Goal: Book appointment/travel/reservation

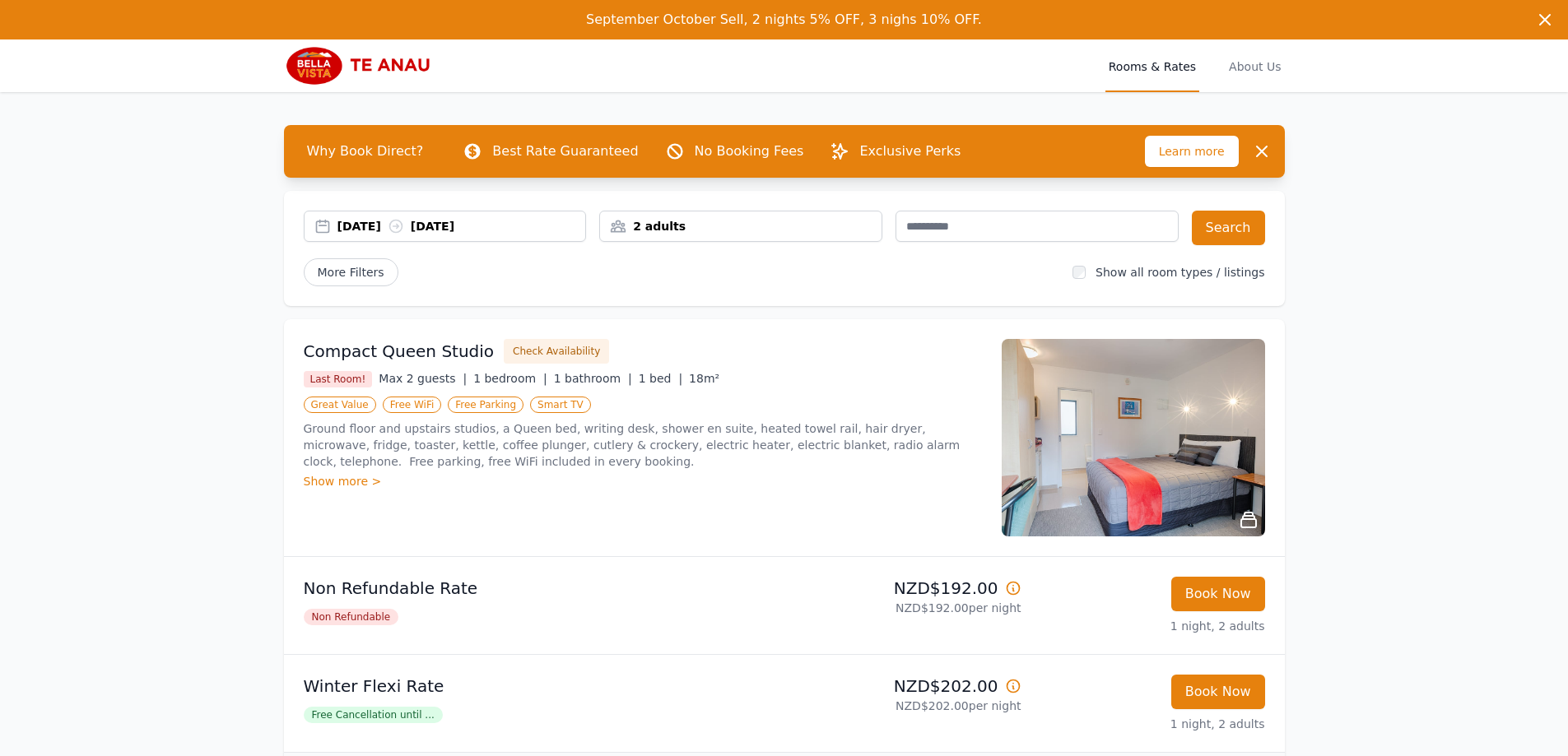
click at [457, 228] on div "[DATE] [DATE]" at bounding box center [461, 226] width 248 height 17
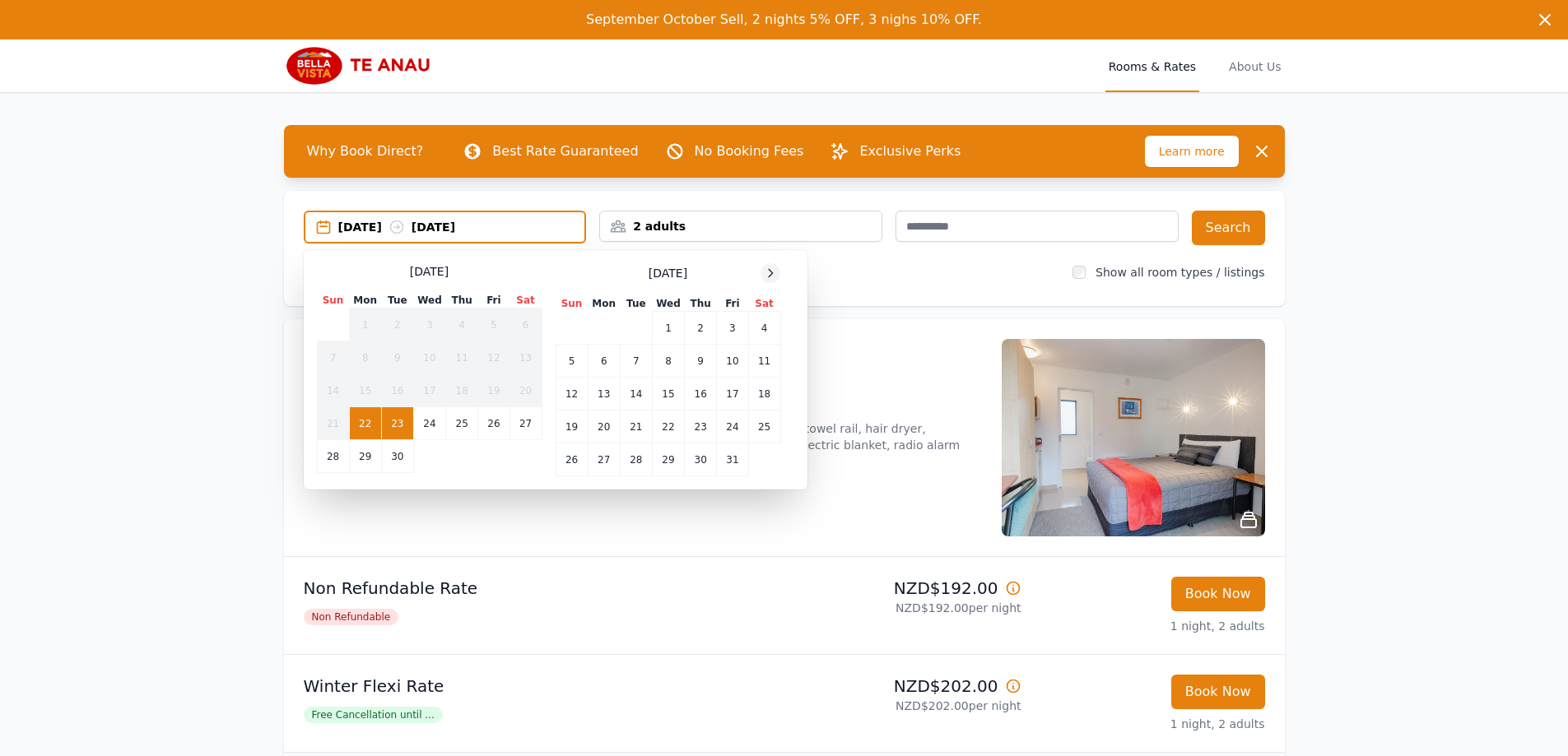
click at [763, 272] on icon at bounding box center [769, 273] width 13 height 13
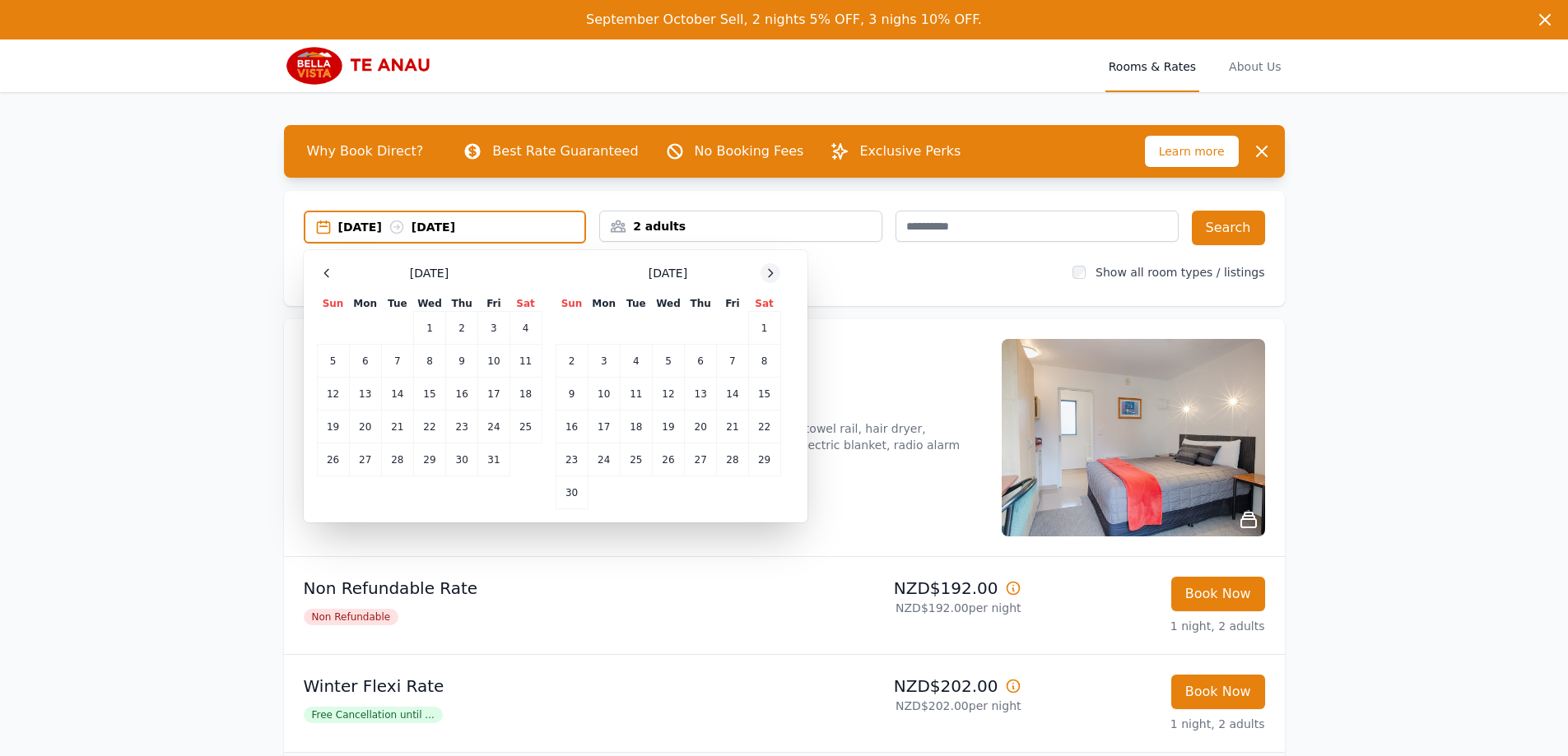
click at [763, 272] on icon at bounding box center [769, 273] width 13 height 13
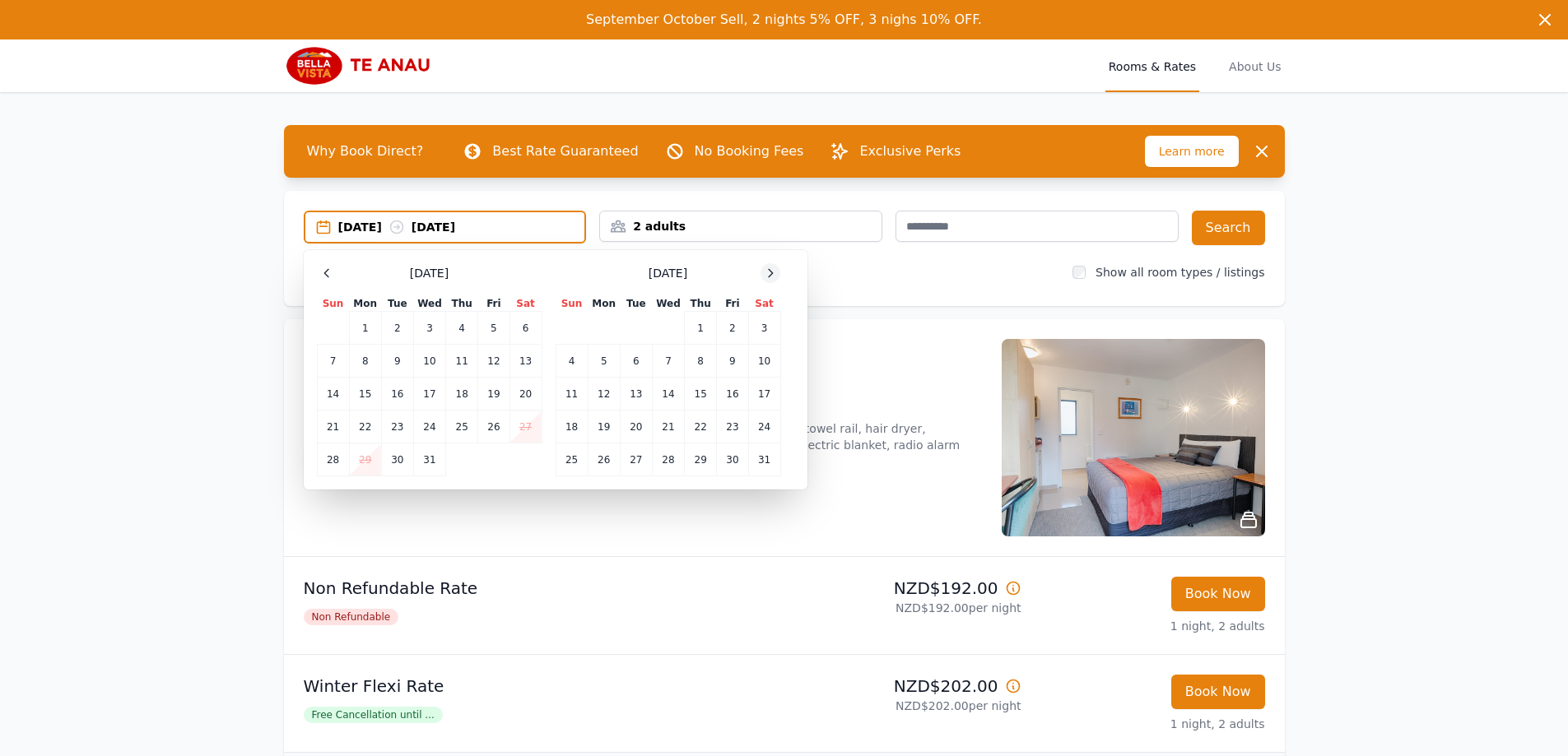
click at [763, 272] on icon at bounding box center [769, 273] width 13 height 13
click at [326, 277] on icon at bounding box center [326, 273] width 13 height 13
click at [532, 330] on td "3" at bounding box center [526, 328] width 32 height 33
click at [360, 367] on td "5" at bounding box center [365, 360] width 32 height 33
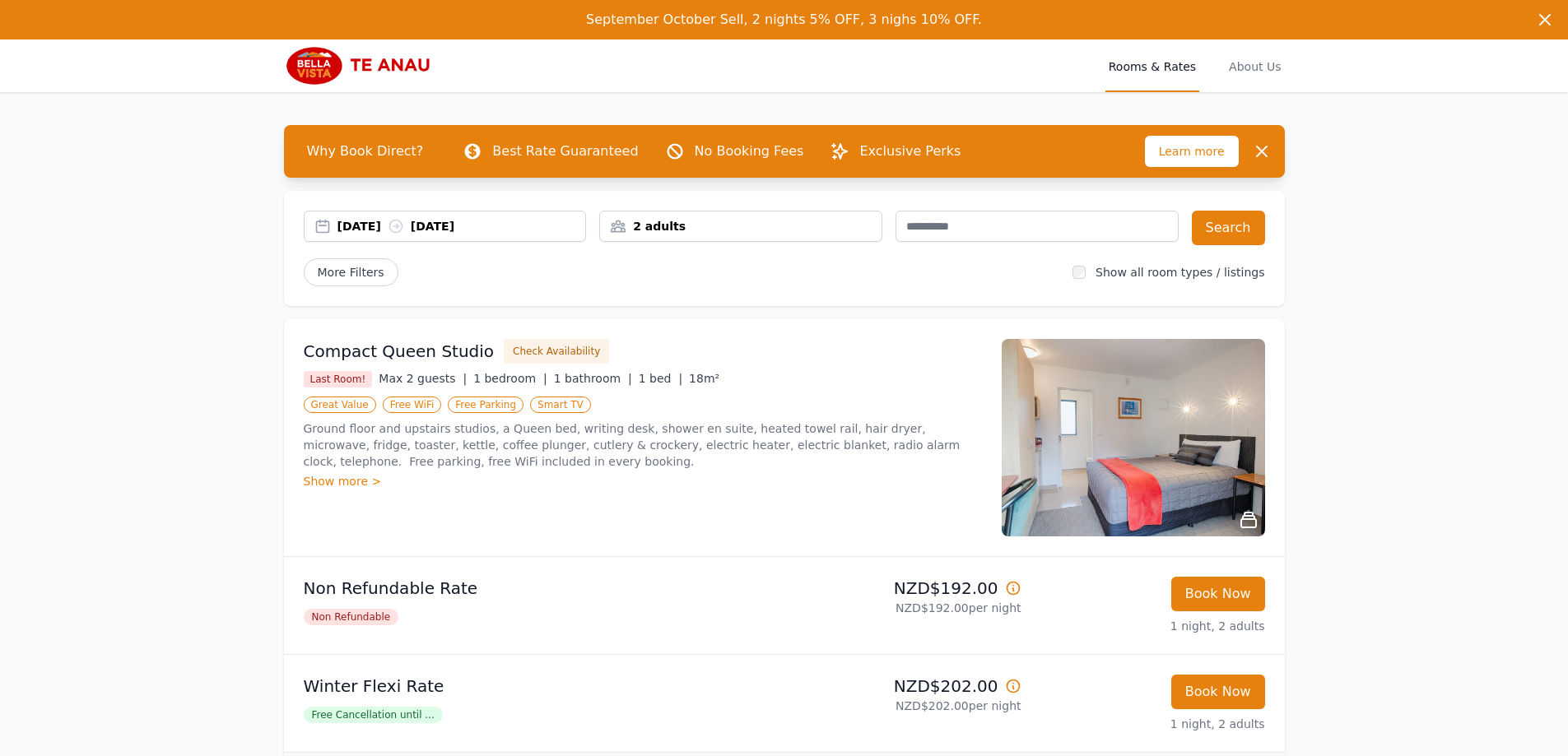
click at [718, 231] on div "2 adults" at bounding box center [740, 226] width 282 height 17
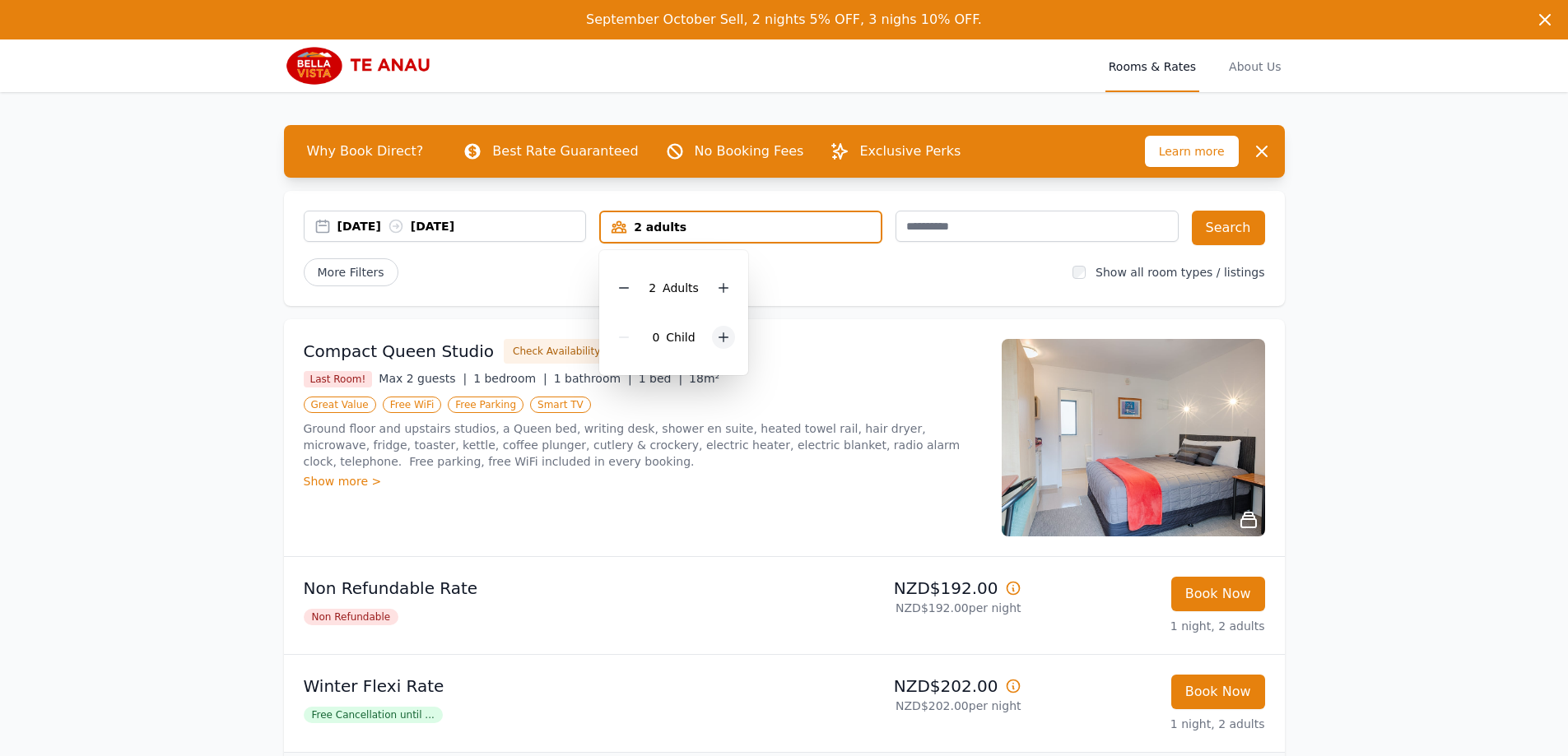
click at [723, 332] on icon at bounding box center [723, 336] width 13 height 13
click at [1219, 233] on button "Search" at bounding box center [1228, 227] width 73 height 34
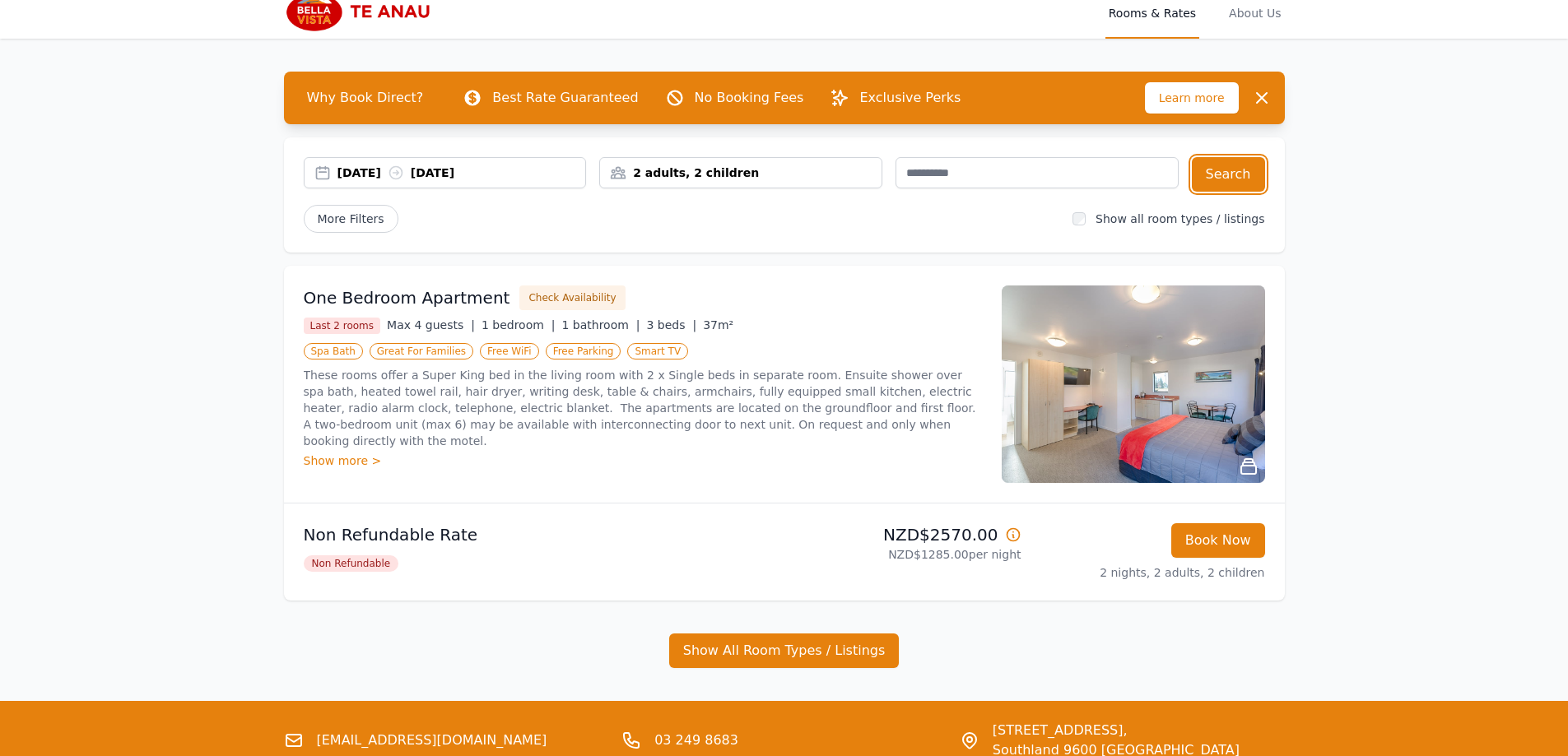
scroll to position [82, 0]
